Goal: Task Accomplishment & Management: Use online tool/utility

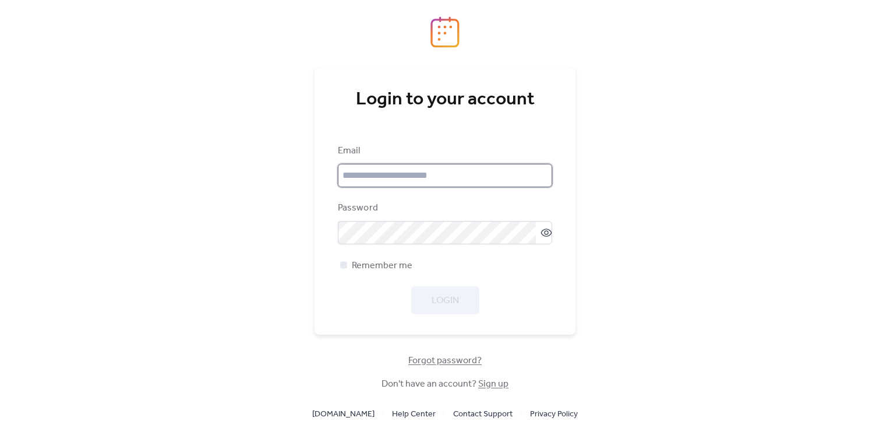
click at [359, 171] on input "email" at bounding box center [445, 175] width 214 height 23
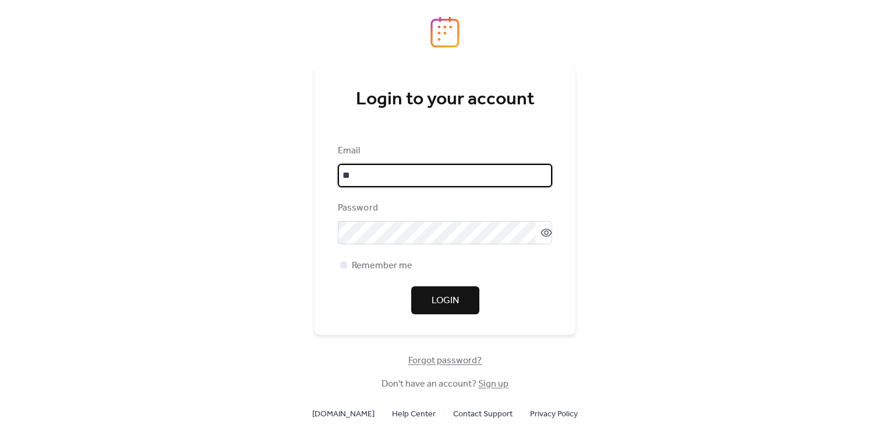
type input "*"
type input "**********"
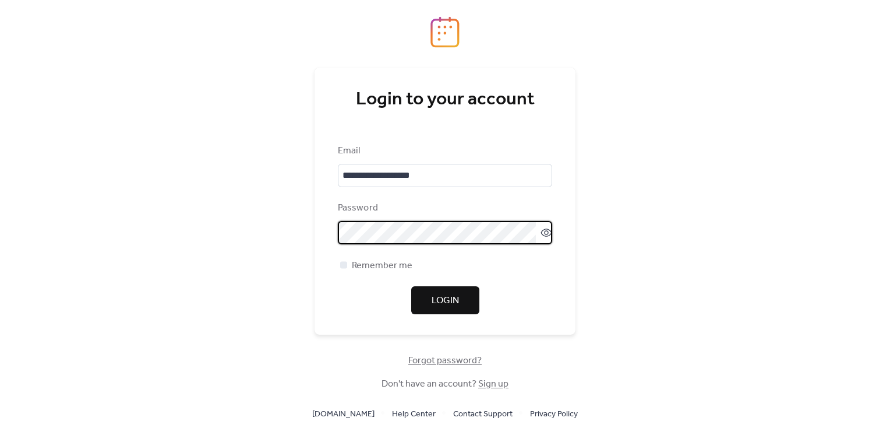
click at [459, 307] on button "Login" at bounding box center [445, 300] width 68 height 28
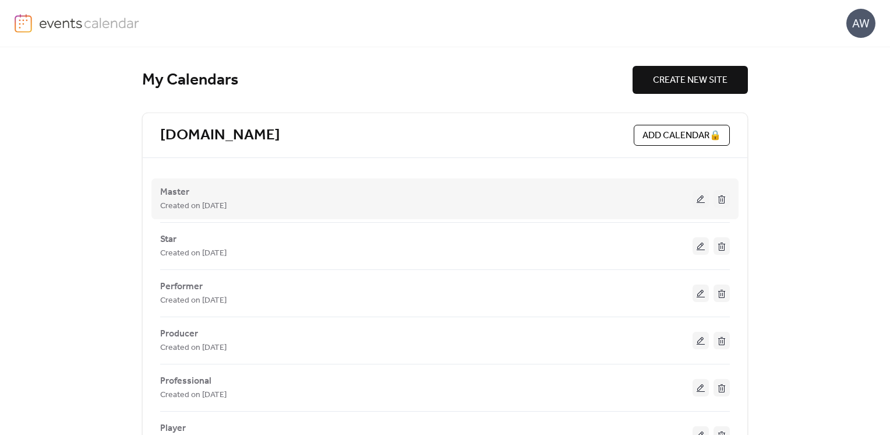
click at [696, 197] on button at bounding box center [701, 198] width 16 height 17
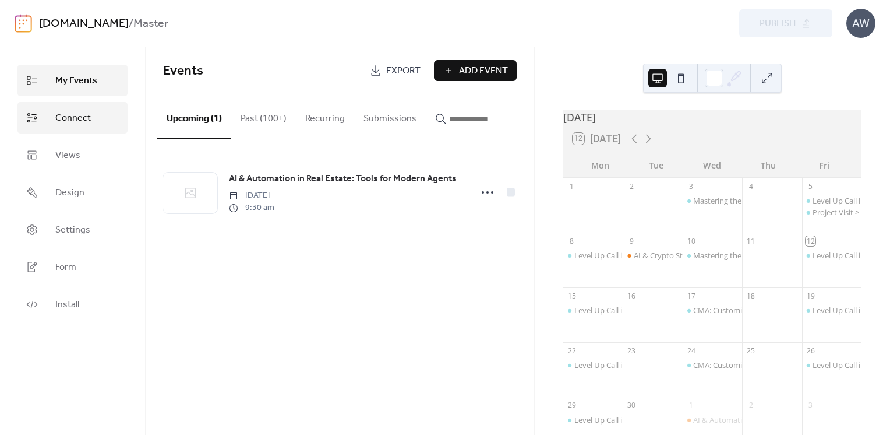
click at [74, 125] on span "Connect" at bounding box center [73, 118] width 36 height 14
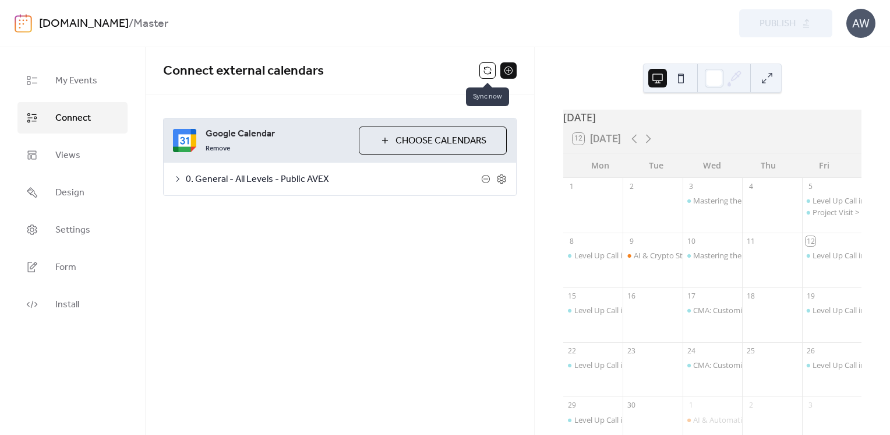
click at [487, 70] on button at bounding box center [488, 70] width 16 height 16
